Goal: Check status: Check status

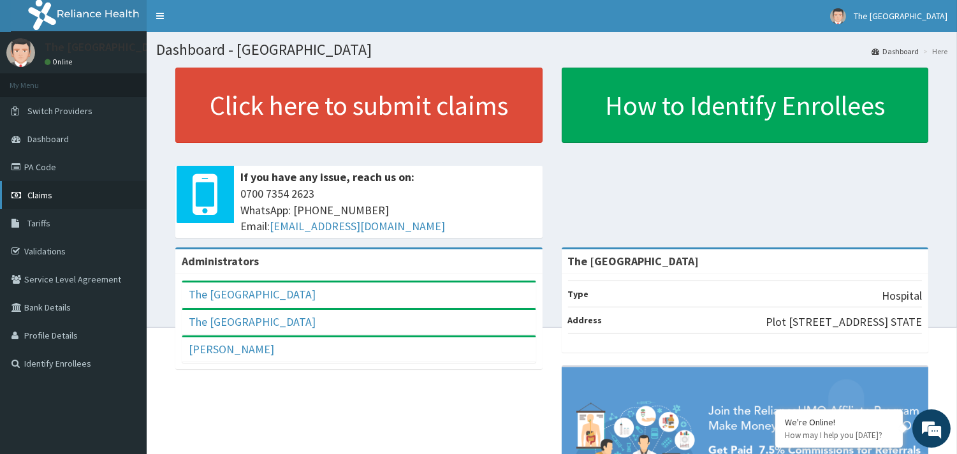
click at [55, 202] on link "Claims" at bounding box center [73, 195] width 147 height 28
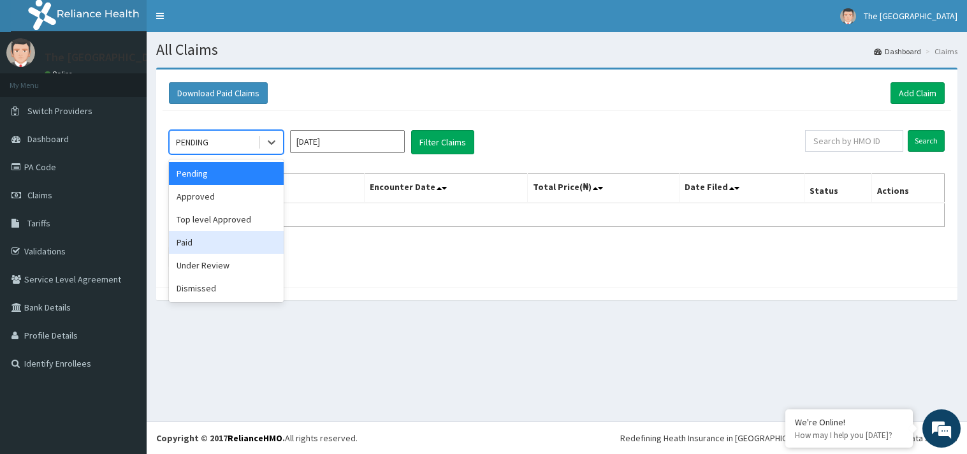
click at [201, 233] on div "Paid" at bounding box center [226, 242] width 115 height 23
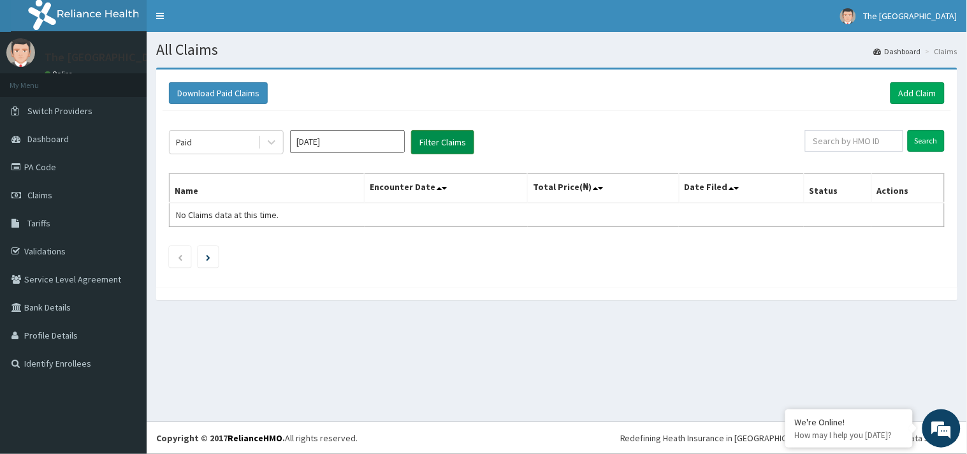
click at [429, 140] on button "Filter Claims" at bounding box center [442, 142] width 63 height 24
click at [454, 142] on button "Filter Claims" at bounding box center [442, 142] width 63 height 24
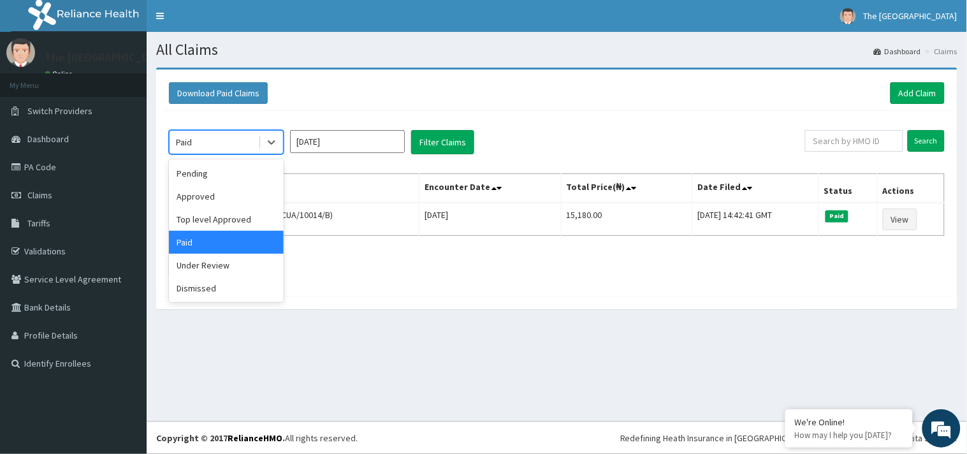
click at [239, 138] on div "Paid" at bounding box center [214, 142] width 89 height 20
click at [220, 219] on div "Top level Approved" at bounding box center [226, 219] width 115 height 23
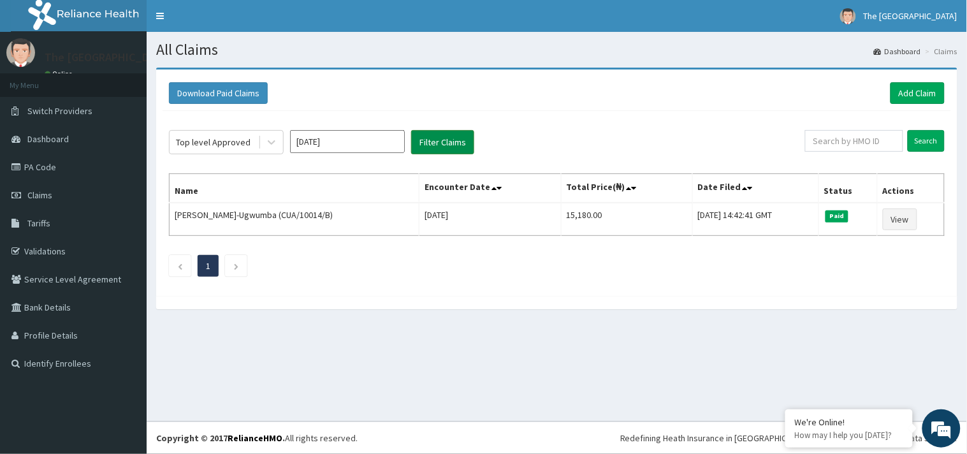
click at [438, 135] on button "Filter Claims" at bounding box center [442, 142] width 63 height 24
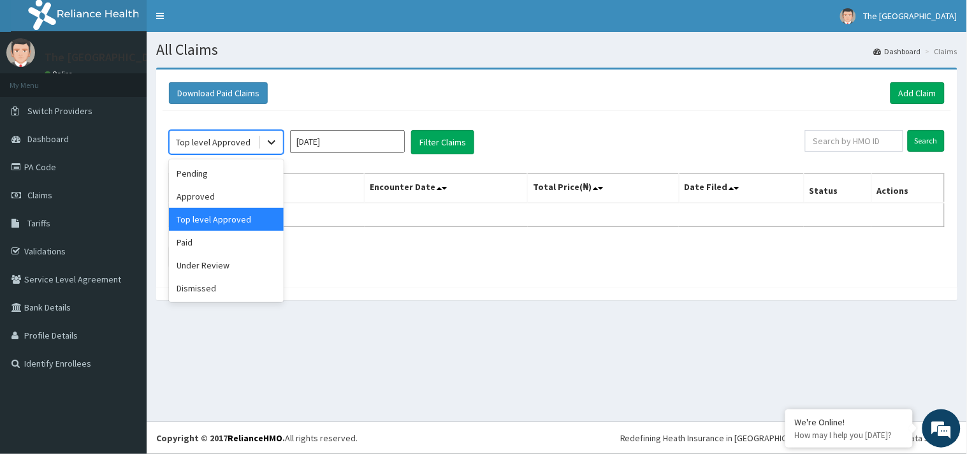
click at [276, 141] on icon at bounding box center [271, 142] width 13 height 13
click at [214, 194] on div "Approved" at bounding box center [226, 196] width 115 height 23
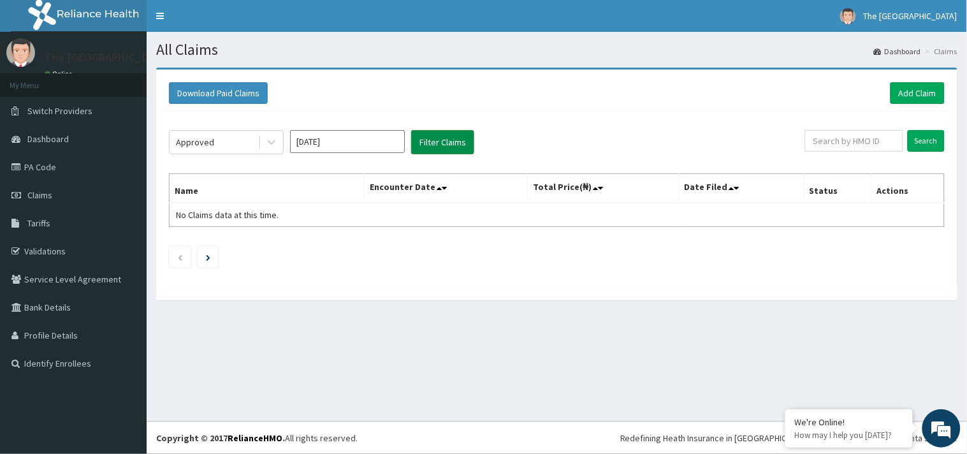
click at [424, 134] on button "Filter Claims" at bounding box center [442, 142] width 63 height 24
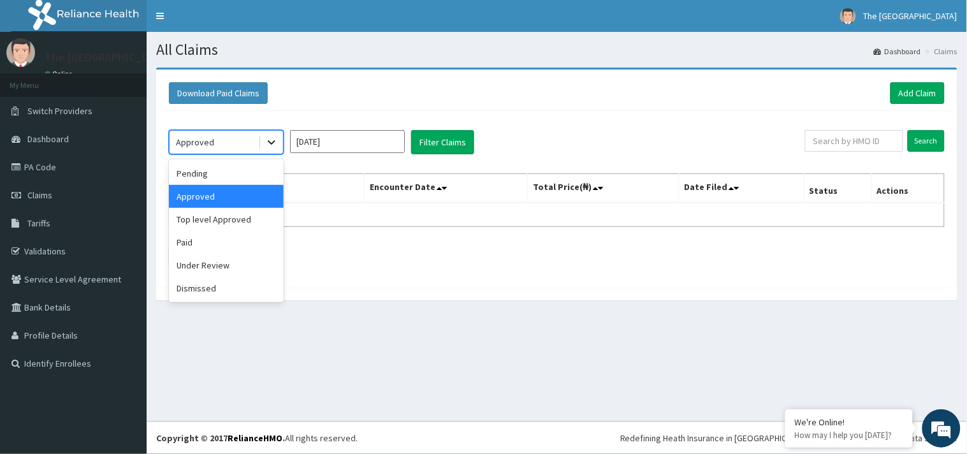
click at [265, 143] on icon at bounding box center [271, 142] width 13 height 13
click at [250, 173] on div "Pending" at bounding box center [226, 173] width 115 height 23
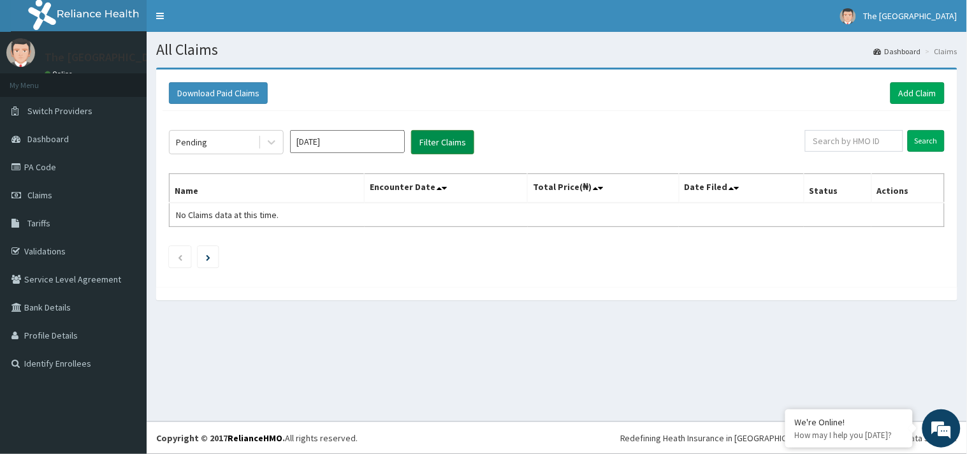
click at [428, 142] on button "Filter Claims" at bounding box center [442, 142] width 63 height 24
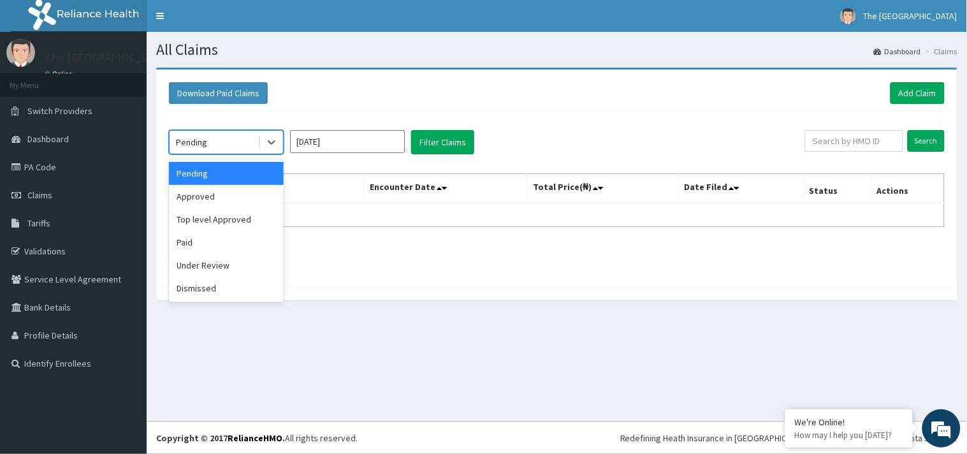
drag, startPoint x: 264, startPoint y: 137, endPoint x: 302, endPoint y: 149, distance: 40.1
click at [264, 138] on div at bounding box center [271, 142] width 23 height 23
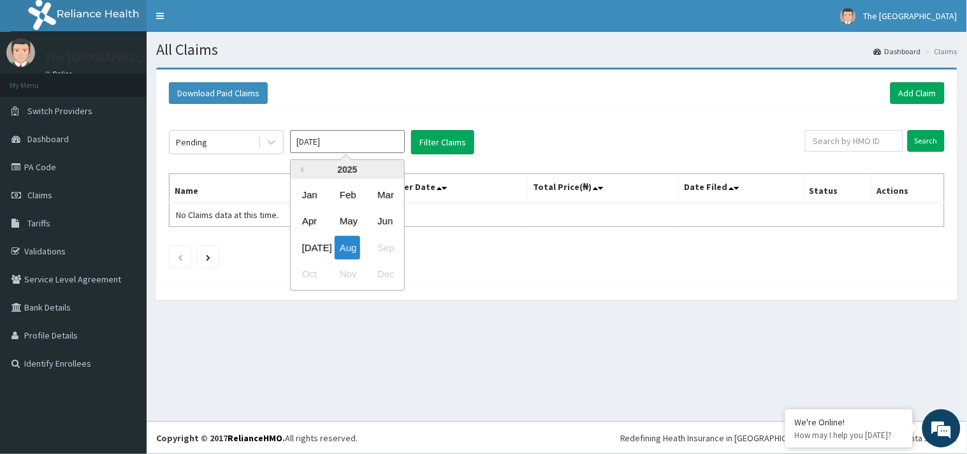
click at [347, 143] on input "[DATE]" at bounding box center [347, 141] width 115 height 23
click at [308, 247] on div "[DATE]" at bounding box center [309, 248] width 25 height 24
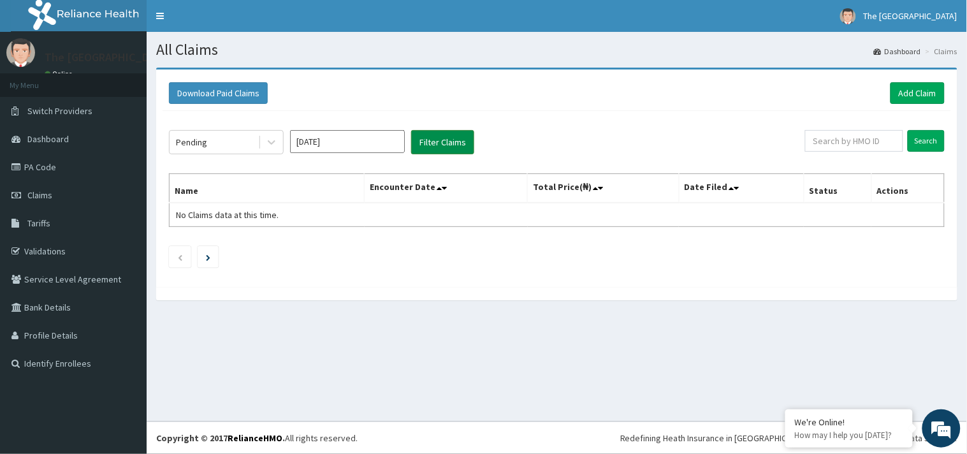
click at [449, 144] on button "Filter Claims" at bounding box center [442, 142] width 63 height 24
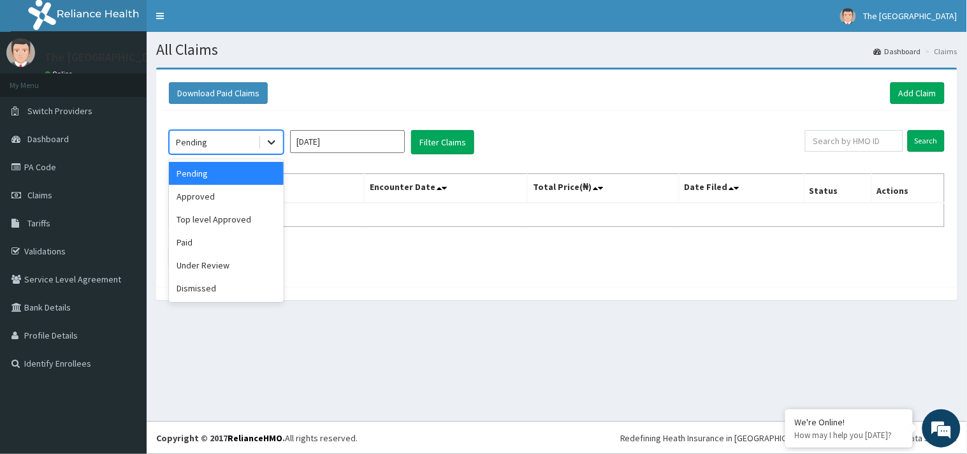
click at [271, 141] on icon at bounding box center [271, 142] width 13 height 13
click at [230, 199] on div "Approved" at bounding box center [226, 196] width 115 height 23
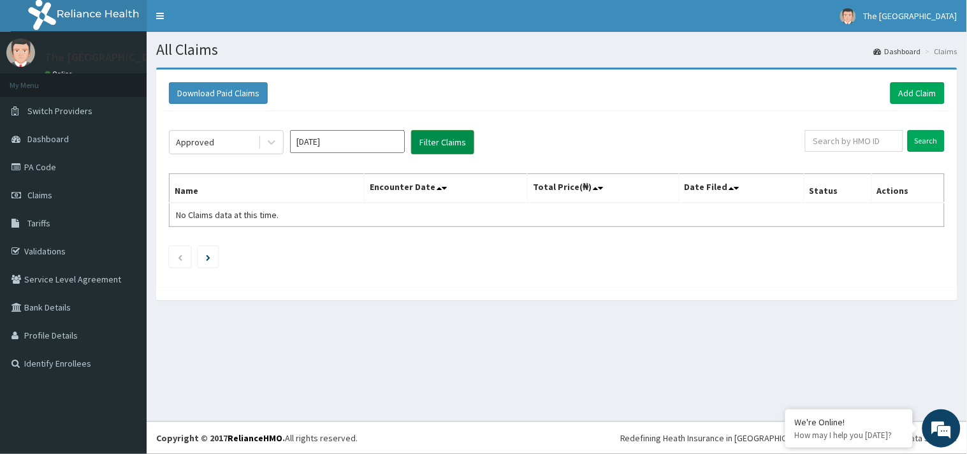
click at [449, 143] on button "Filter Claims" at bounding box center [442, 142] width 63 height 24
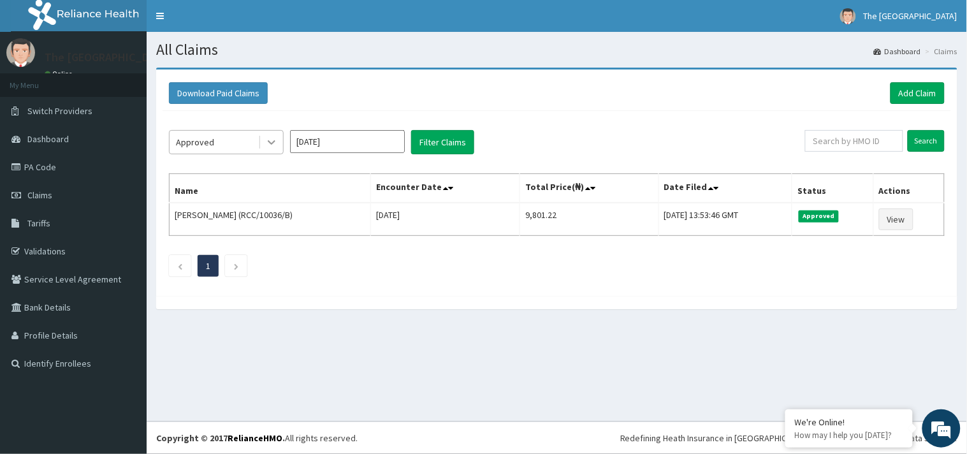
click at [265, 141] on icon at bounding box center [271, 142] width 13 height 13
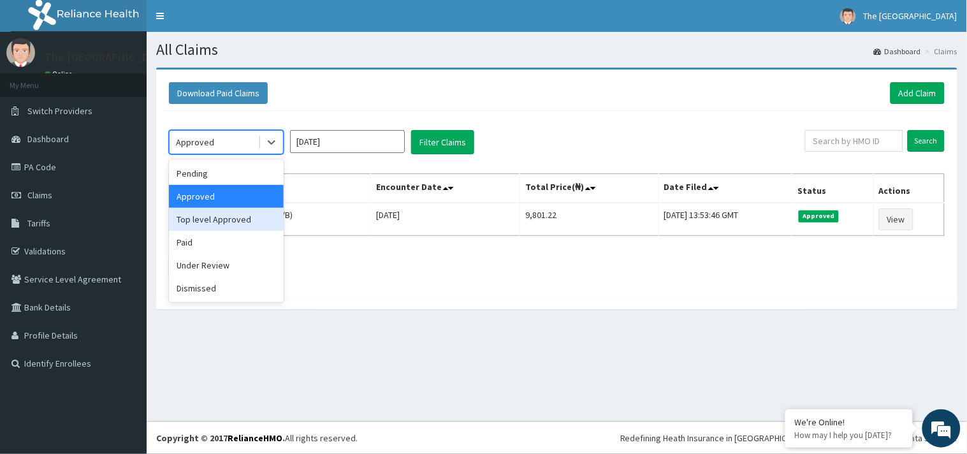
click at [218, 228] on div "Top level Approved" at bounding box center [226, 219] width 115 height 23
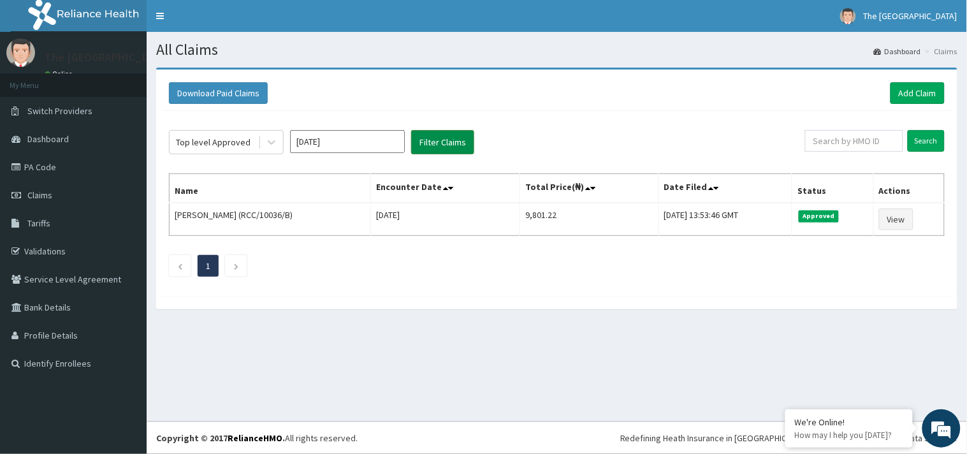
click at [431, 136] on button "Filter Claims" at bounding box center [442, 142] width 63 height 24
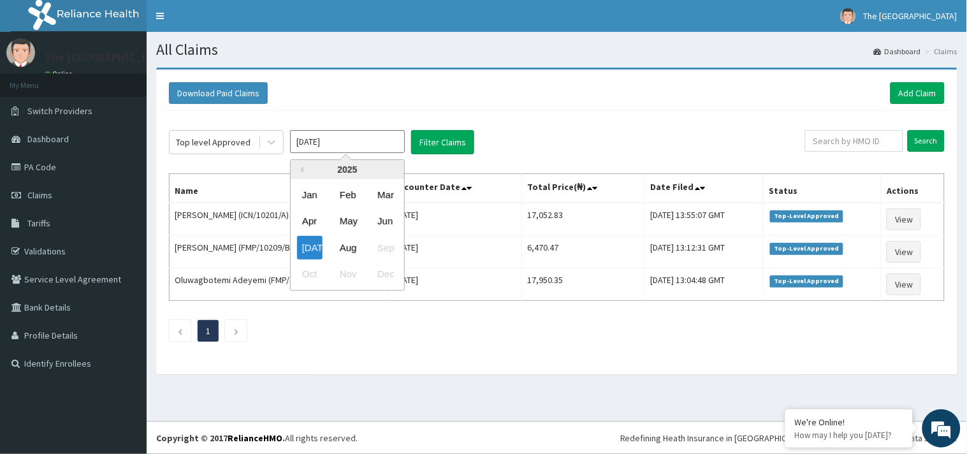
click at [357, 136] on input "[DATE]" at bounding box center [347, 141] width 115 height 23
click at [384, 219] on div "Jun" at bounding box center [384, 222] width 25 height 24
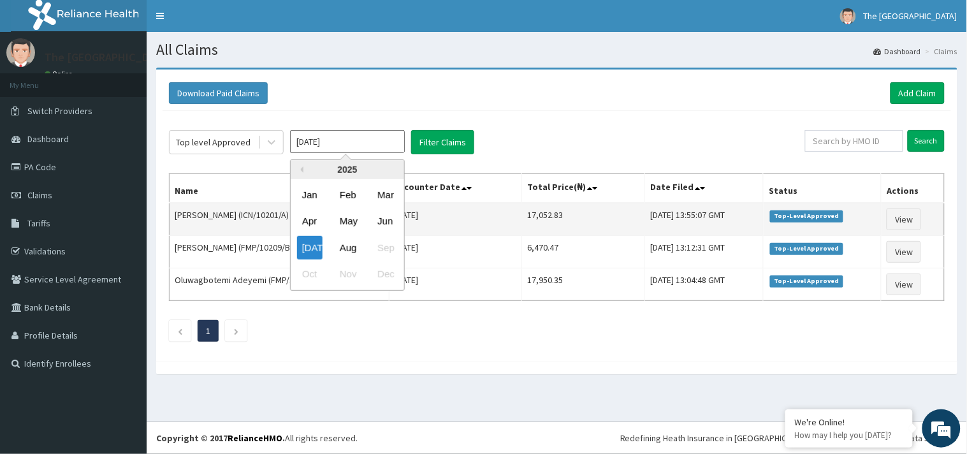
type input "[DATE]"
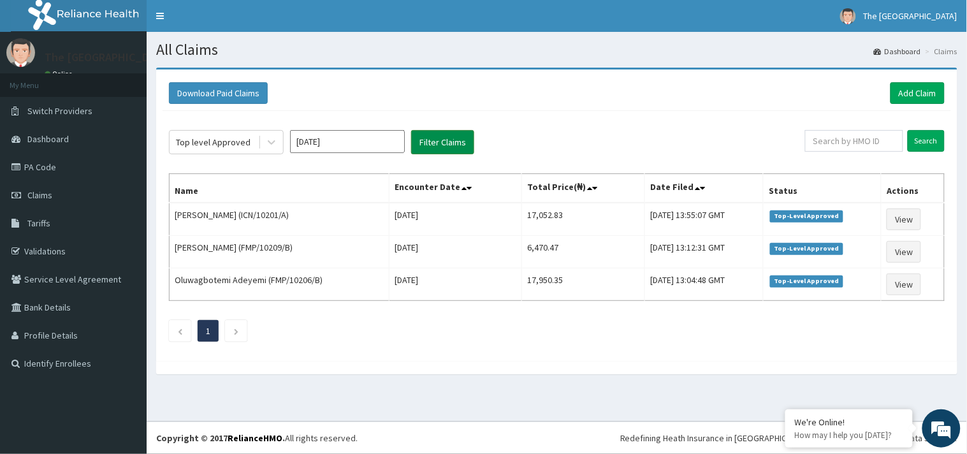
click at [459, 145] on button "Filter Claims" at bounding box center [442, 142] width 63 height 24
click at [450, 139] on button "Filter Claims" at bounding box center [442, 142] width 63 height 24
click at [443, 151] on button "Filter Claims" at bounding box center [442, 142] width 63 height 24
click at [446, 148] on button "Filter Claims" at bounding box center [442, 142] width 63 height 24
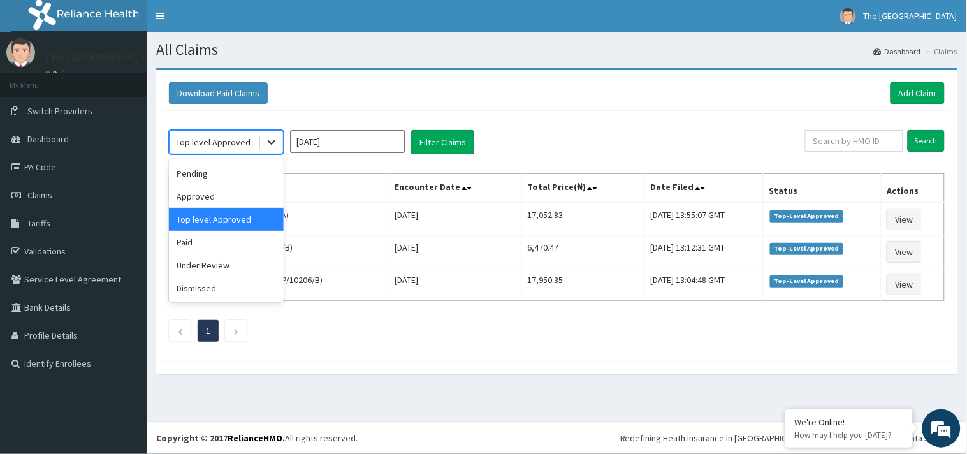
click at [270, 140] on icon at bounding box center [271, 142] width 13 height 13
drag, startPoint x: 448, startPoint y: 107, endPoint x: 431, endPoint y: 129, distance: 27.3
click at [437, 126] on div "Download Paid Claims Add Claim × Note you can only download claims within a max…" at bounding box center [556, 214] width 801 height 291
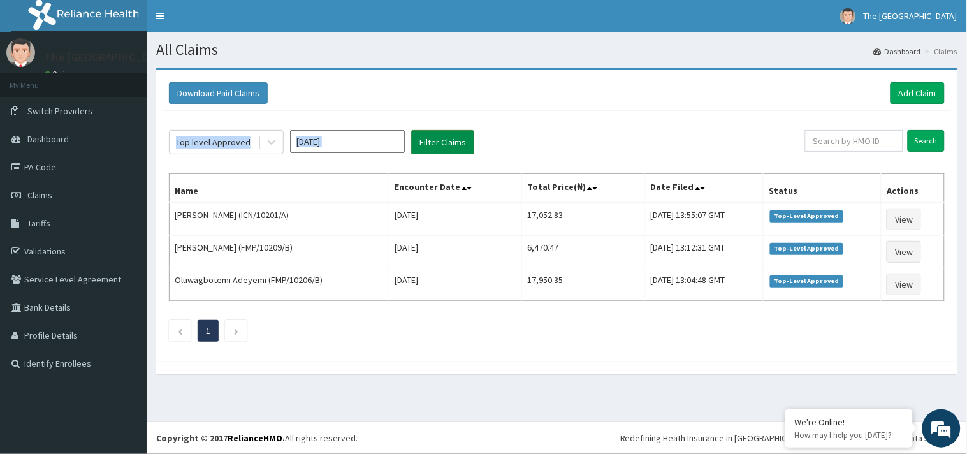
drag, startPoint x: 424, startPoint y: 132, endPoint x: 417, endPoint y: 136, distance: 7.4
click at [424, 133] on button "Filter Claims" at bounding box center [442, 142] width 63 height 24
click at [428, 145] on button "Filter Claims" at bounding box center [442, 142] width 63 height 24
click at [447, 148] on button "Filter Claims" at bounding box center [442, 142] width 63 height 24
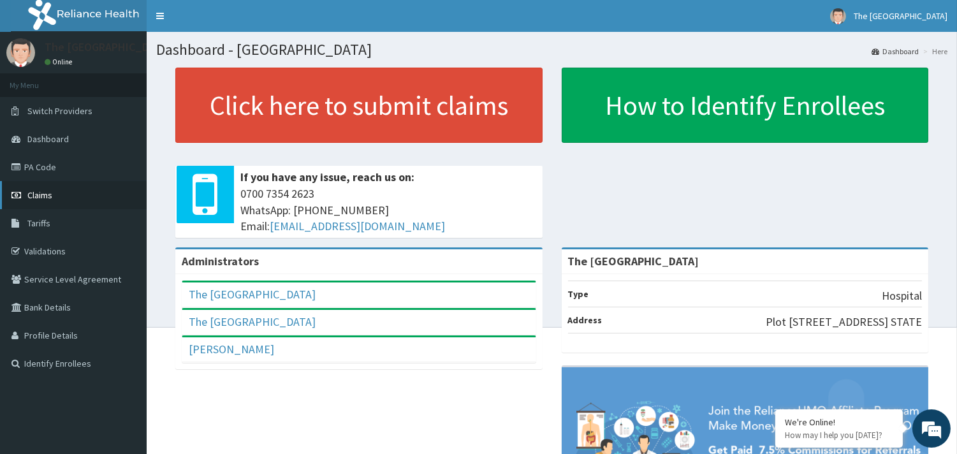
click at [43, 194] on span "Claims" at bounding box center [39, 194] width 25 height 11
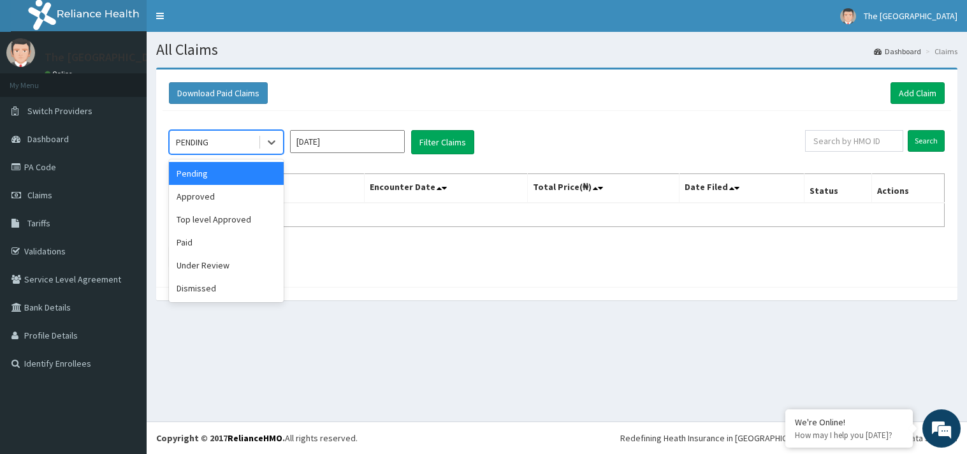
click at [270, 141] on icon at bounding box center [271, 142] width 13 height 13
click at [242, 219] on div "Top level Approved" at bounding box center [226, 219] width 115 height 23
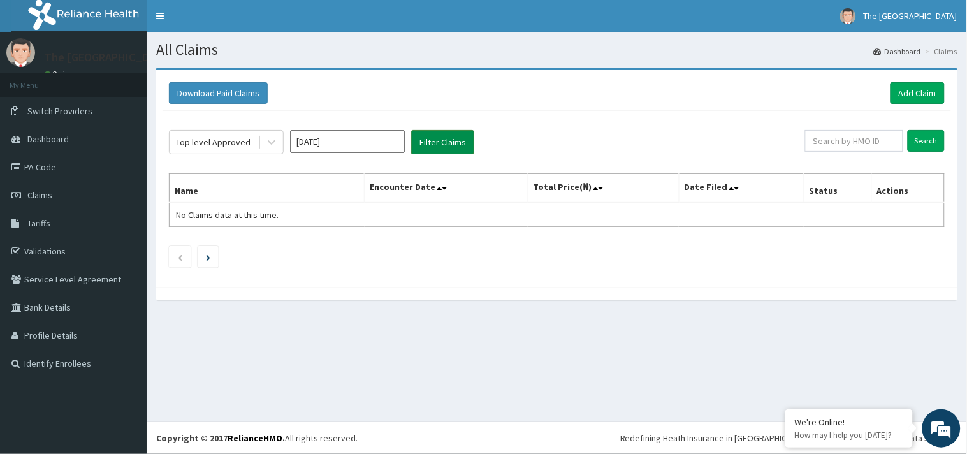
click at [430, 140] on button "Filter Claims" at bounding box center [442, 142] width 63 height 24
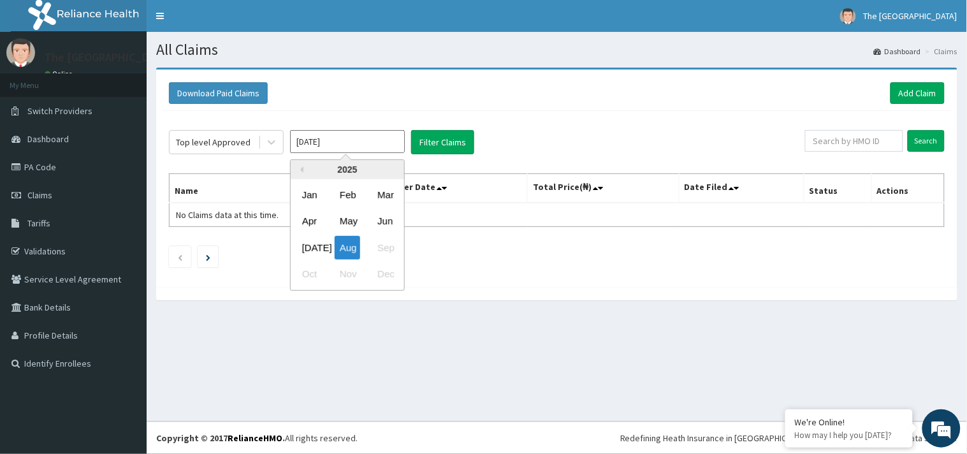
click at [400, 145] on input "[DATE]" at bounding box center [347, 141] width 115 height 23
click at [308, 245] on div "[DATE]" at bounding box center [309, 248] width 25 height 24
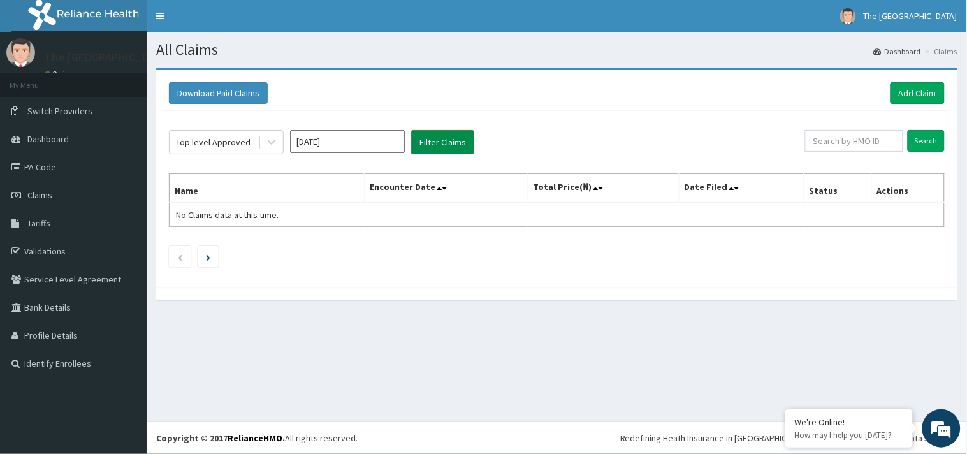
click at [451, 154] on button "Filter Claims" at bounding box center [442, 142] width 63 height 24
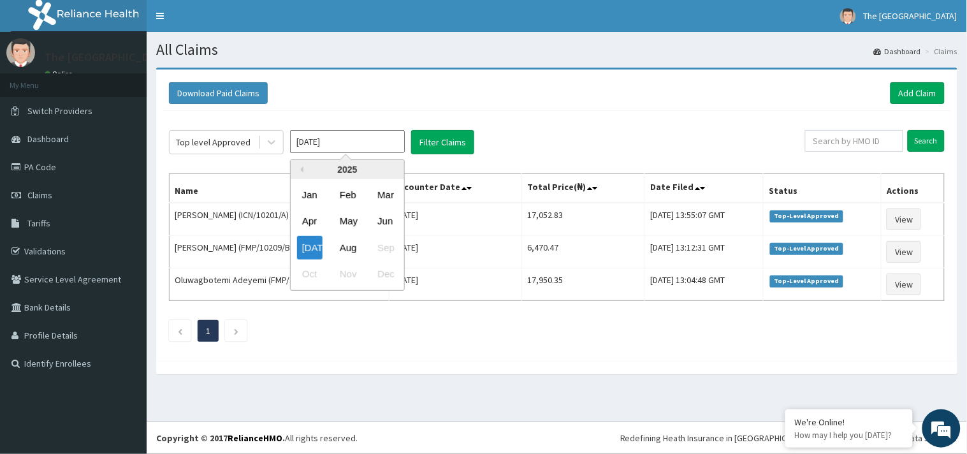
click at [394, 141] on input "[DATE]" at bounding box center [347, 141] width 115 height 23
click at [387, 220] on div "Jun" at bounding box center [384, 222] width 25 height 24
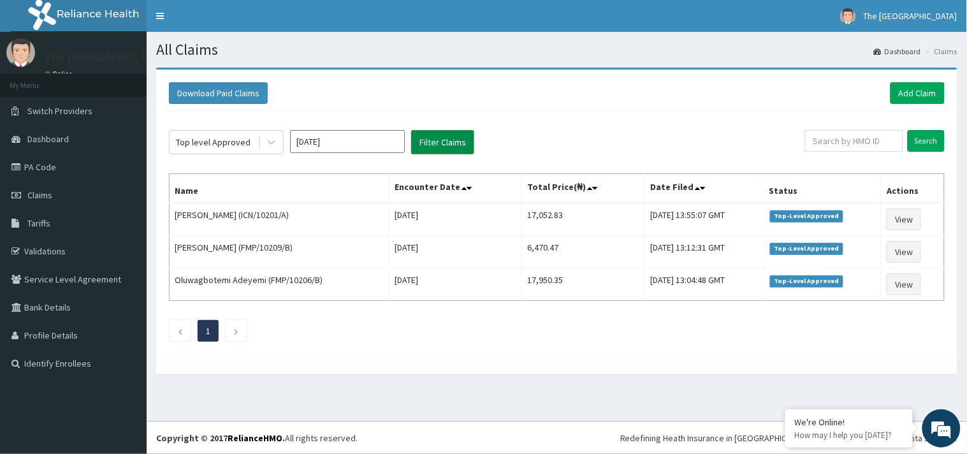
click at [435, 142] on button "Filter Claims" at bounding box center [442, 142] width 63 height 24
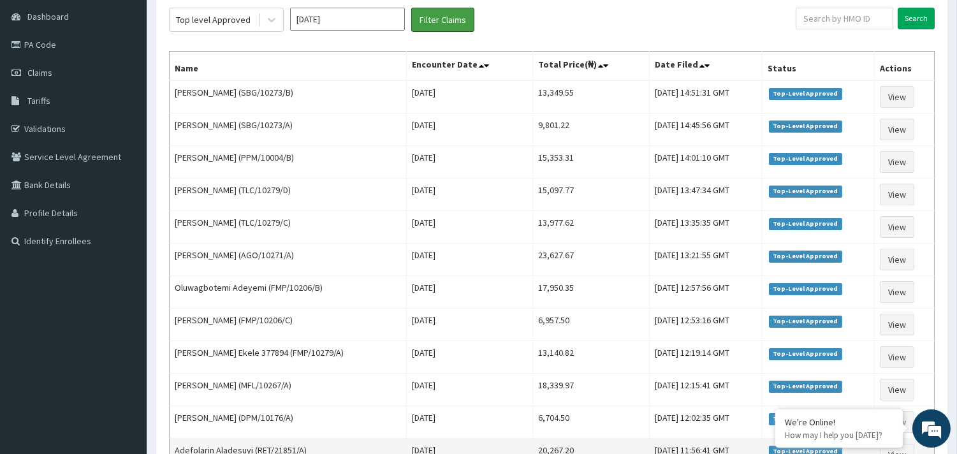
scroll to position [90, 0]
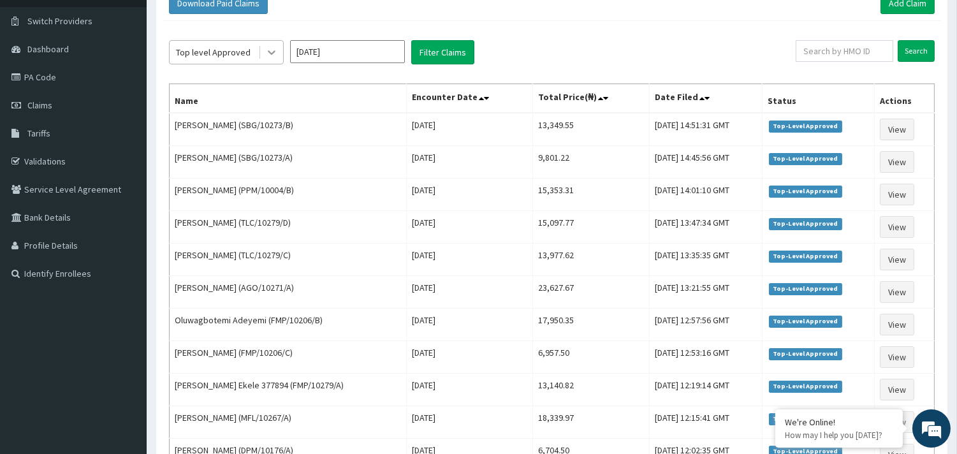
click at [262, 48] on div at bounding box center [271, 52] width 23 height 23
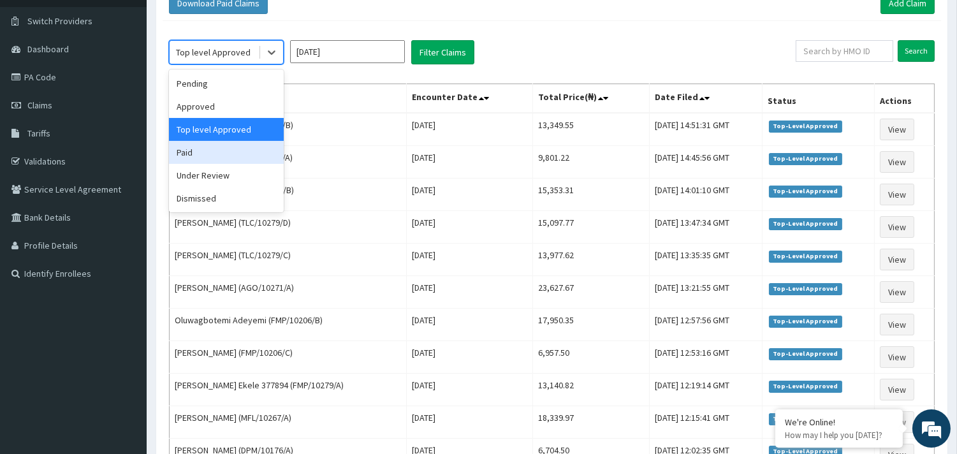
click at [185, 151] on div "Paid" at bounding box center [226, 152] width 115 height 23
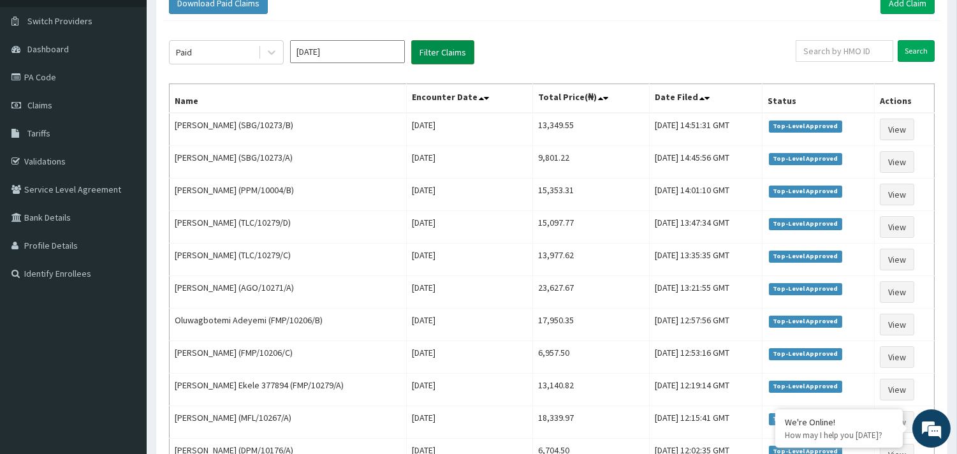
click at [434, 55] on button "Filter Claims" at bounding box center [442, 52] width 63 height 24
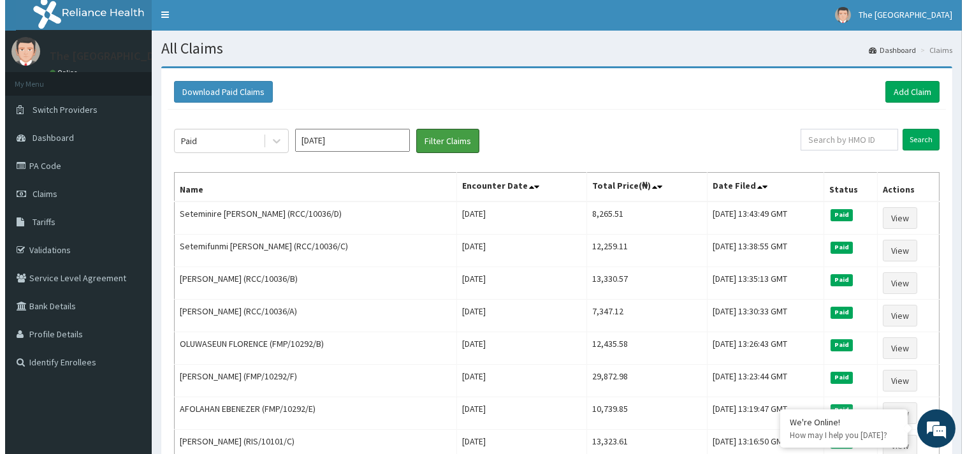
scroll to position [0, 0]
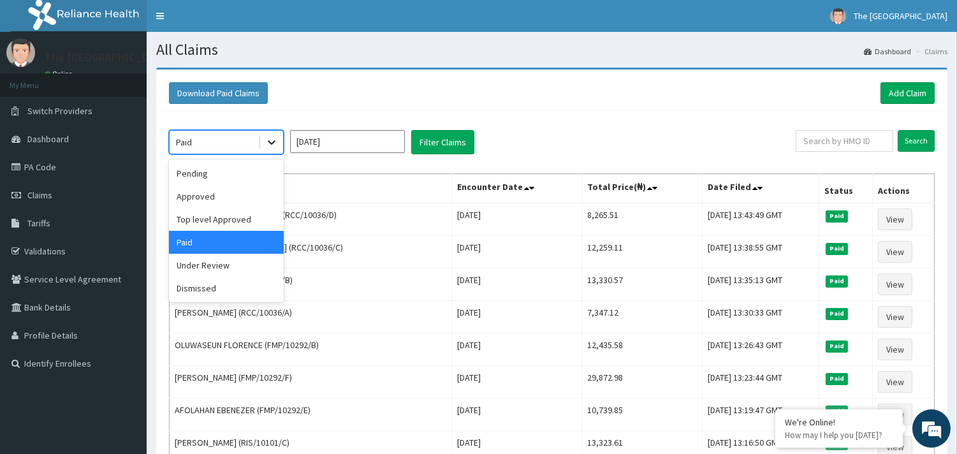
drag, startPoint x: 274, startPoint y: 141, endPoint x: 266, endPoint y: 145, distance: 8.3
click at [271, 141] on icon at bounding box center [271, 142] width 13 height 13
click at [191, 212] on div "Top level Approved" at bounding box center [226, 219] width 115 height 23
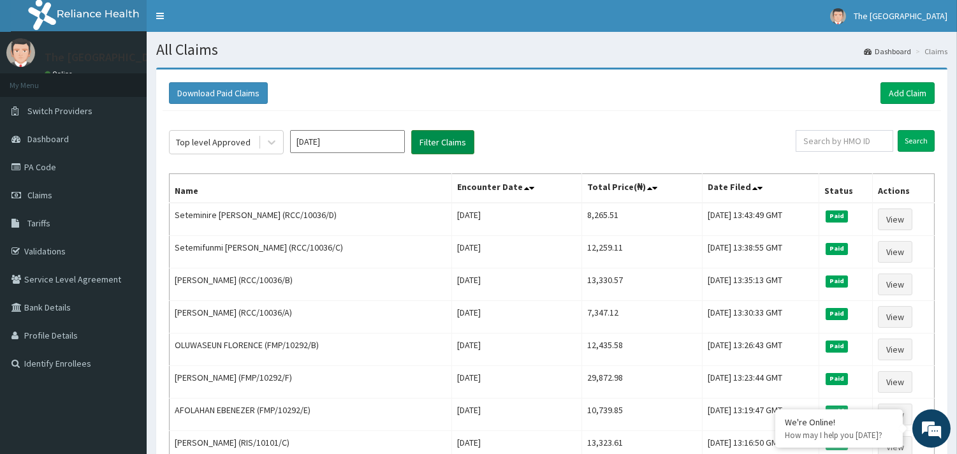
click at [441, 136] on button "Filter Claims" at bounding box center [442, 142] width 63 height 24
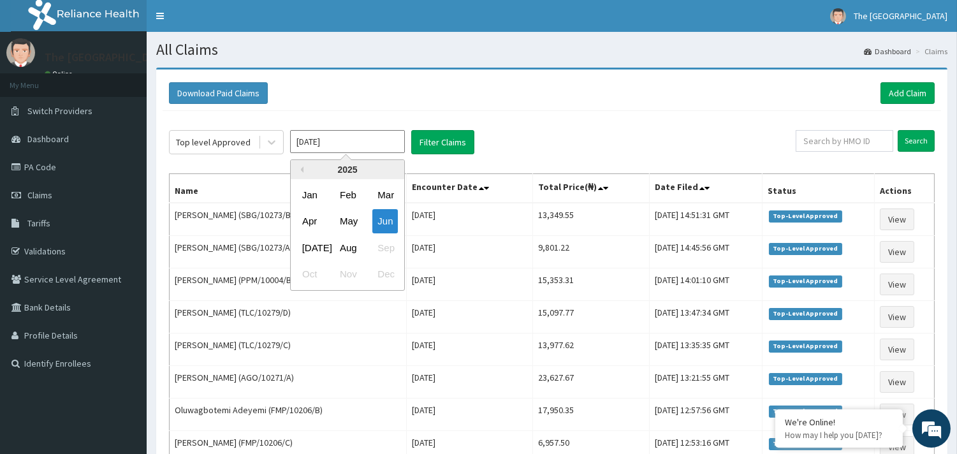
click at [395, 147] on input "[DATE]" at bounding box center [347, 141] width 115 height 23
click at [304, 243] on div "[DATE]" at bounding box center [309, 248] width 25 height 24
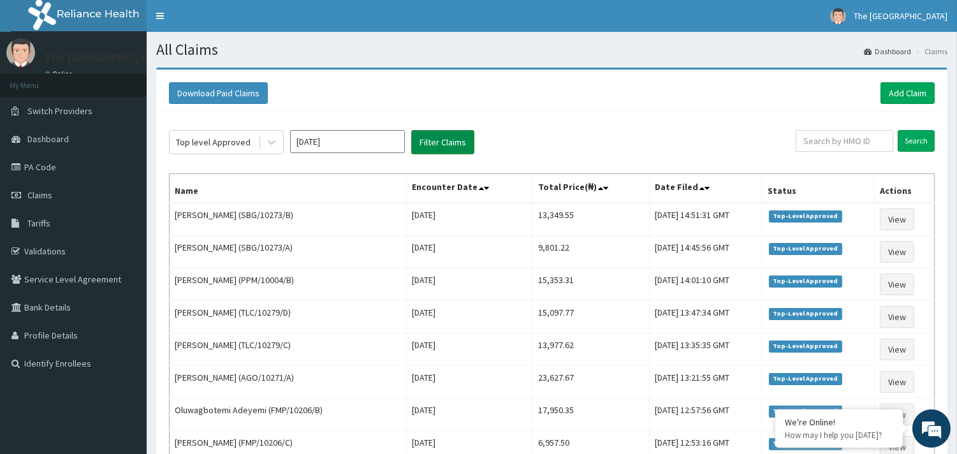
click at [450, 142] on button "Filter Claims" at bounding box center [442, 142] width 63 height 24
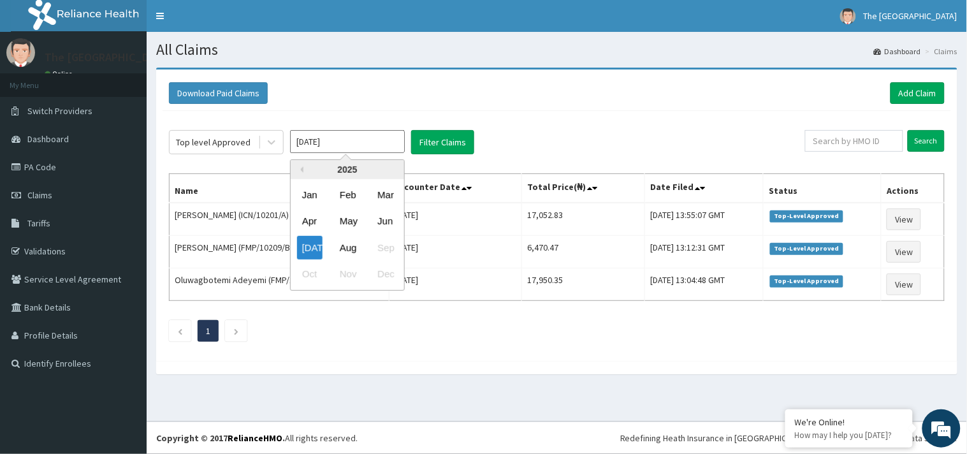
click at [359, 138] on input "[DATE]" at bounding box center [347, 141] width 115 height 23
click at [345, 247] on div "Aug" at bounding box center [347, 248] width 25 height 24
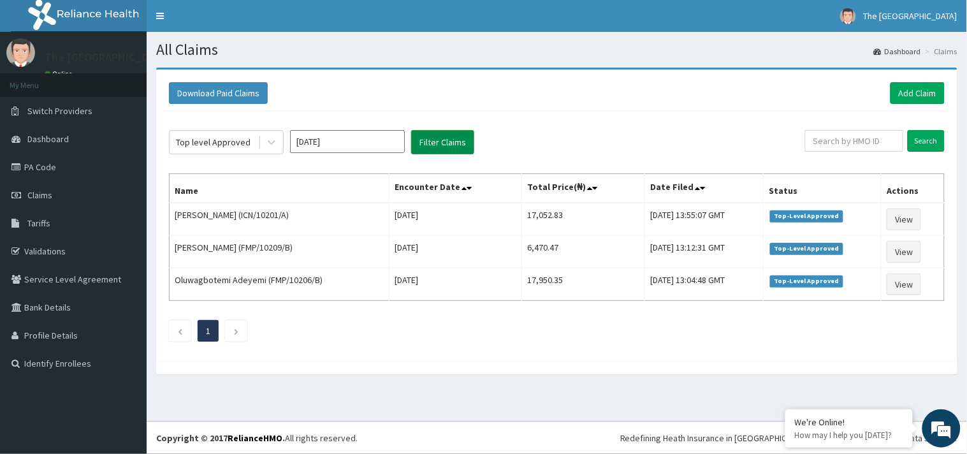
click at [455, 138] on button "Filter Claims" at bounding box center [442, 142] width 63 height 24
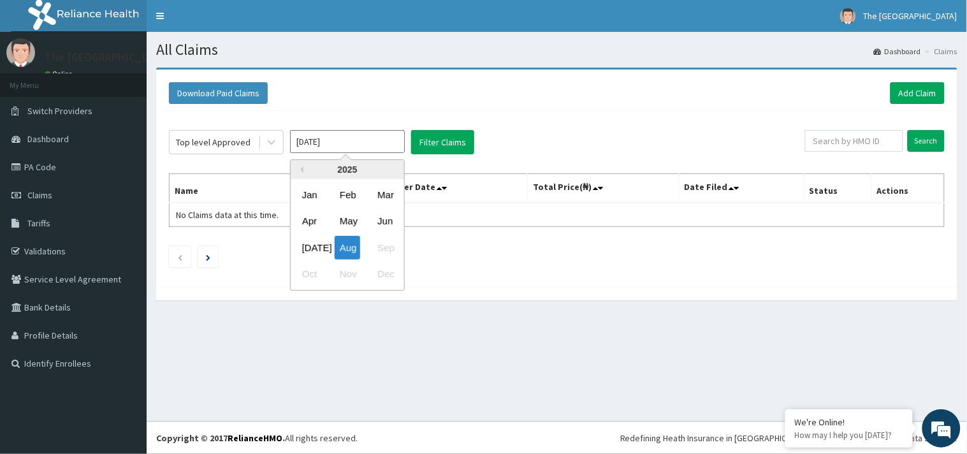
click at [358, 138] on input "[DATE]" at bounding box center [347, 141] width 115 height 23
click at [317, 221] on div "Apr" at bounding box center [309, 222] width 25 height 24
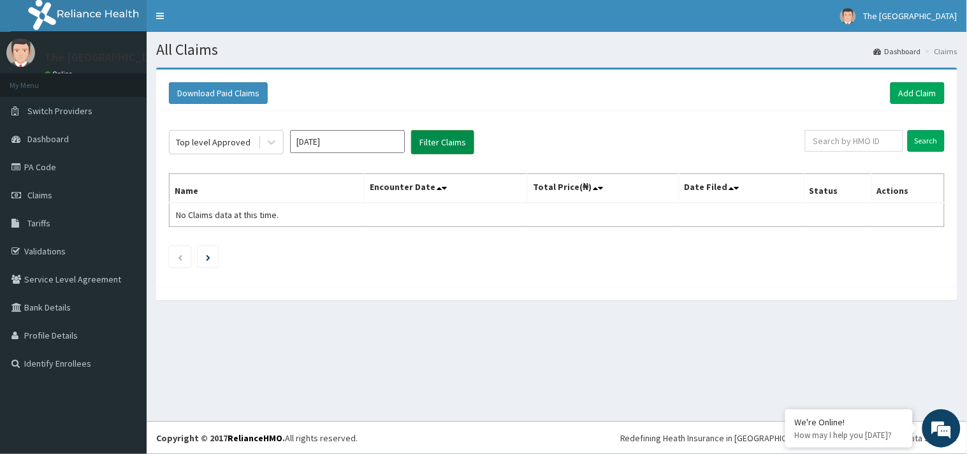
click at [421, 143] on button "Filter Claims" at bounding box center [442, 142] width 63 height 24
click at [438, 144] on button "Filter Claims" at bounding box center [442, 142] width 63 height 24
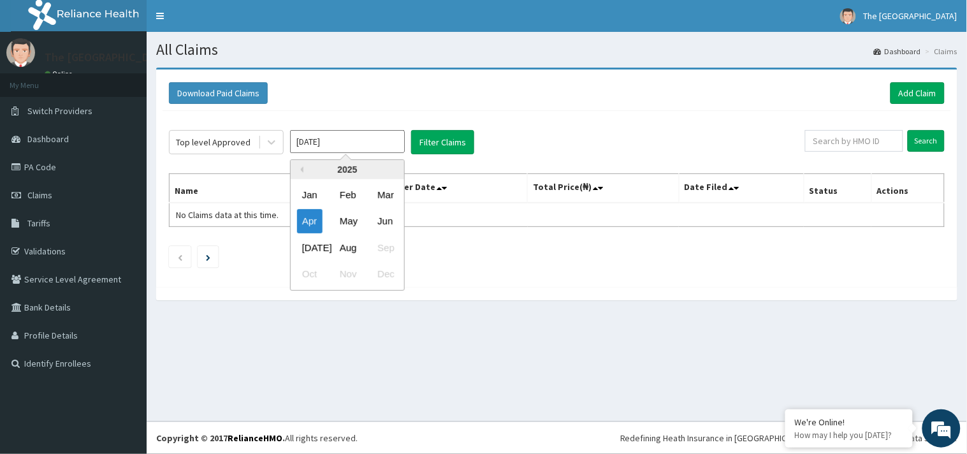
click at [381, 143] on input "[DATE]" at bounding box center [347, 141] width 115 height 23
click at [346, 222] on div "May" at bounding box center [347, 222] width 25 height 24
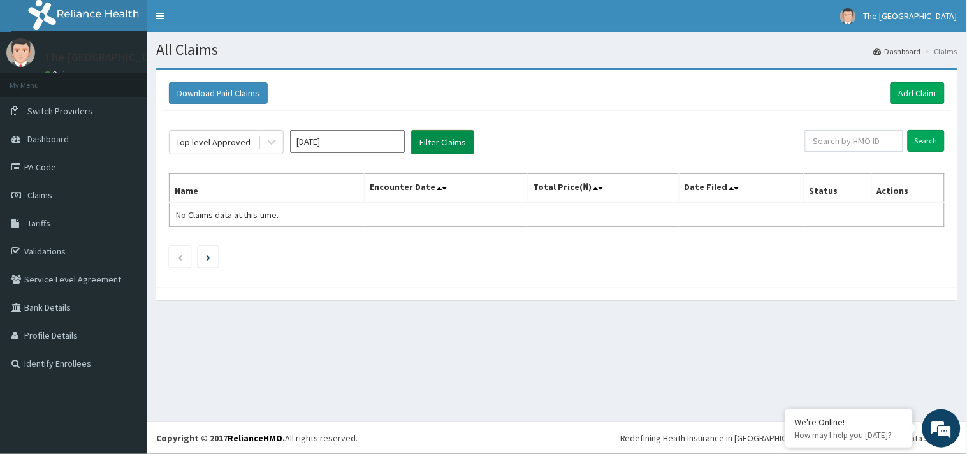
click at [468, 136] on button "Filter Claims" at bounding box center [442, 142] width 63 height 24
click at [456, 148] on button "Filter Claims" at bounding box center [442, 142] width 63 height 24
click at [452, 140] on button "Filter Claims" at bounding box center [442, 142] width 63 height 24
click at [389, 141] on input "[DATE]" at bounding box center [347, 141] width 115 height 23
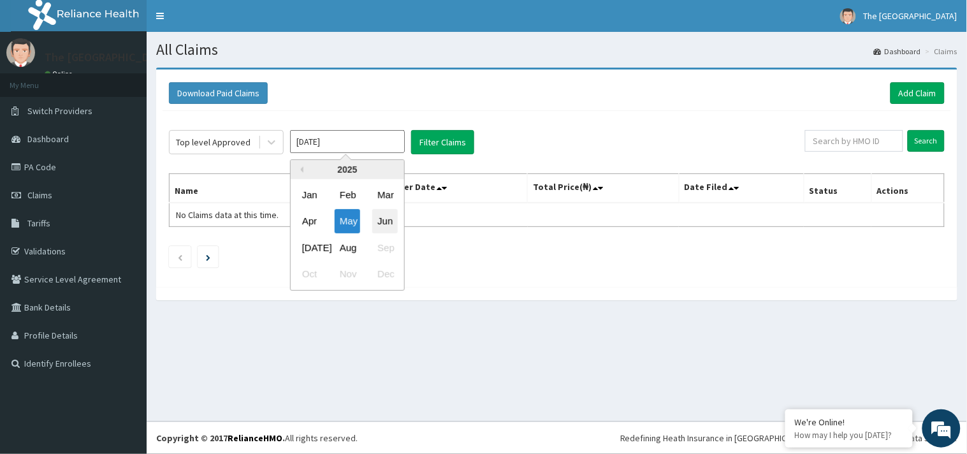
click at [381, 213] on div "Jun" at bounding box center [384, 222] width 25 height 24
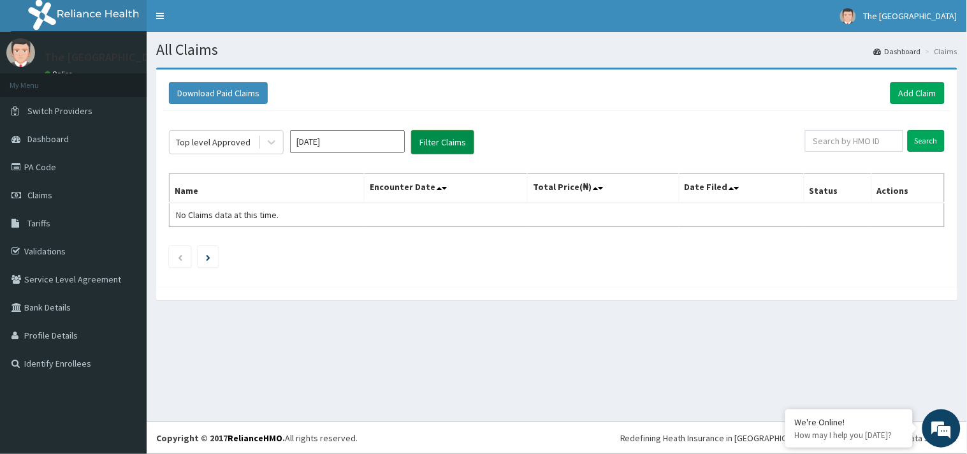
click at [455, 138] on button "Filter Claims" at bounding box center [442, 142] width 63 height 24
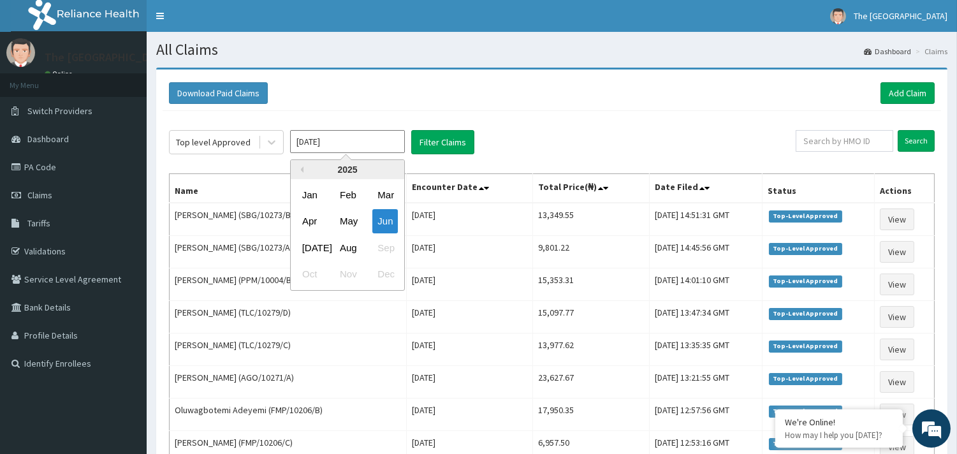
click at [384, 147] on input "[DATE]" at bounding box center [347, 141] width 115 height 23
click at [316, 247] on div "[DATE]" at bounding box center [309, 248] width 25 height 24
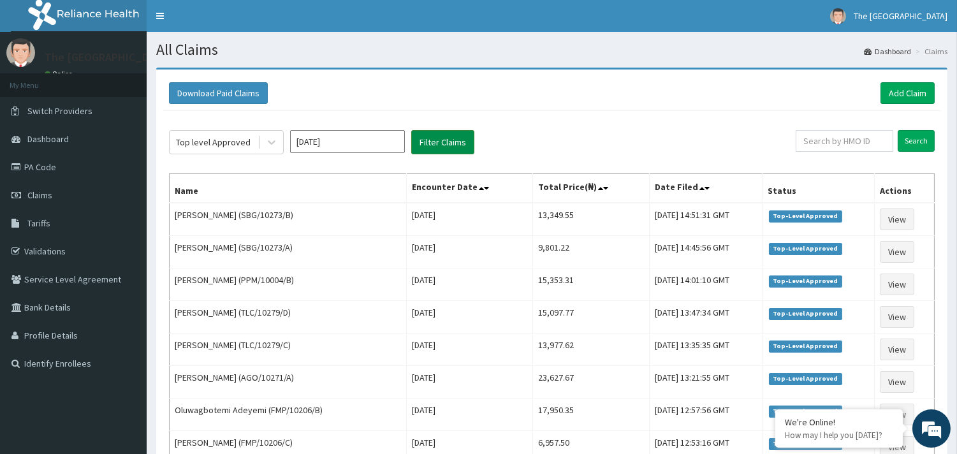
click at [449, 145] on button "Filter Claims" at bounding box center [442, 142] width 63 height 24
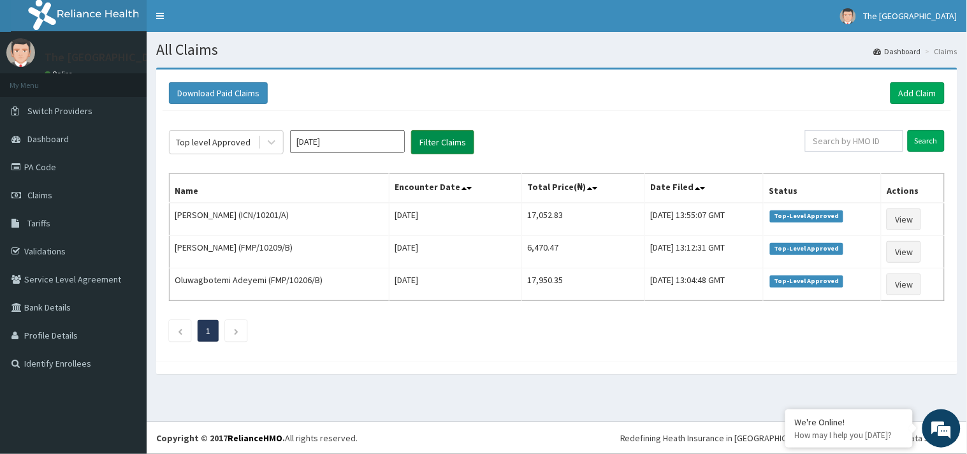
click at [436, 143] on button "Filter Claims" at bounding box center [442, 142] width 63 height 24
click at [335, 141] on input "[DATE]" at bounding box center [347, 141] width 115 height 23
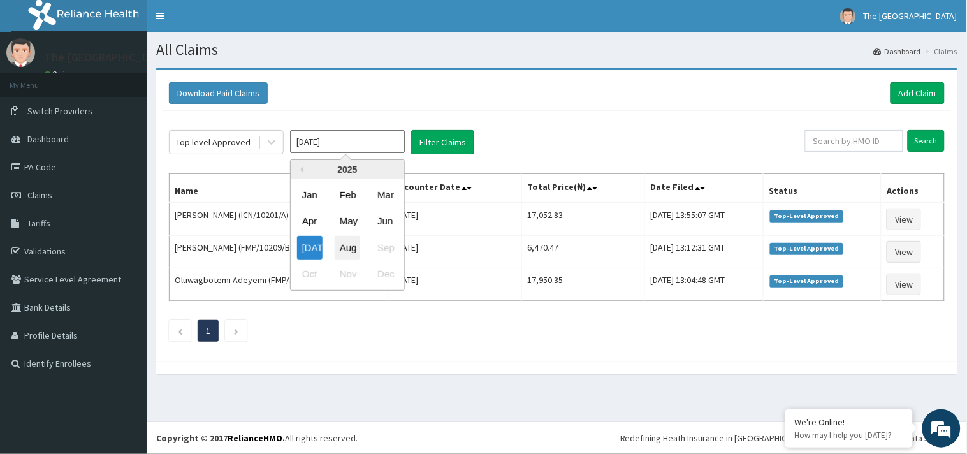
click at [349, 236] on div "Aug" at bounding box center [347, 248] width 25 height 24
type input "[DATE]"
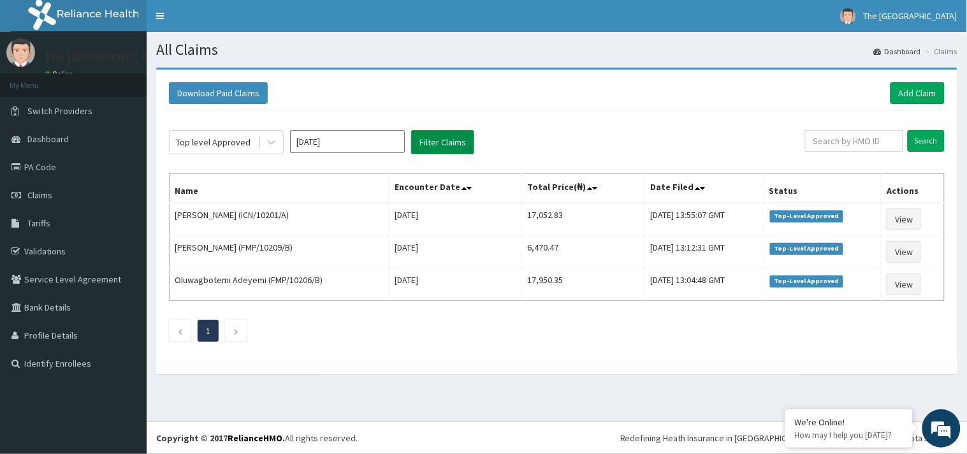
click at [429, 143] on button "Filter Claims" at bounding box center [442, 142] width 63 height 24
